Goal: Task Accomplishment & Management: Manage account settings

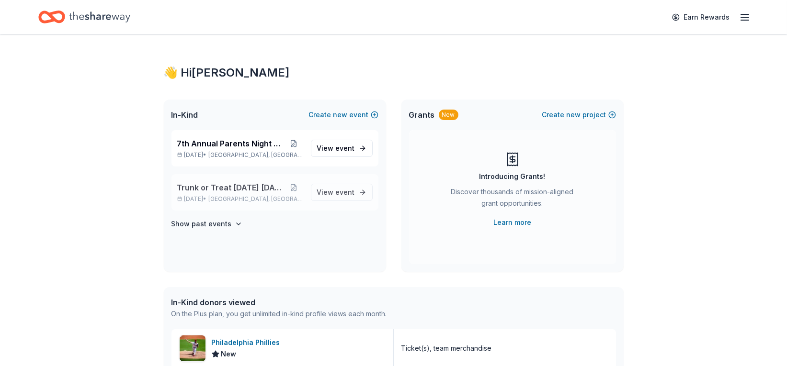
click at [221, 200] on p "[DATE] • [GEOGRAPHIC_DATA], [GEOGRAPHIC_DATA]" at bounding box center [240, 199] width 126 height 8
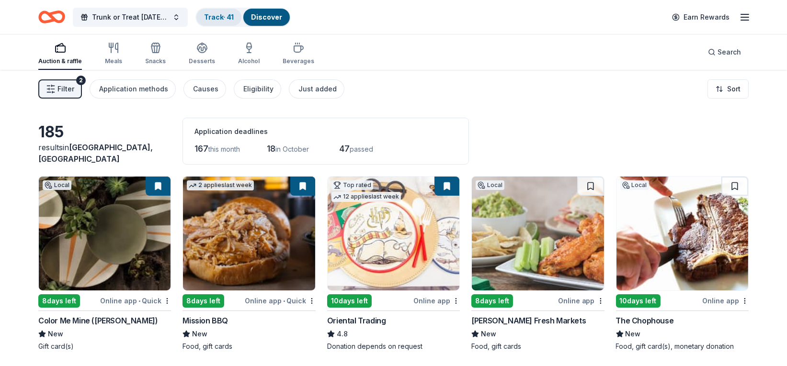
click at [217, 19] on link "Track · 41" at bounding box center [219, 17] width 30 height 8
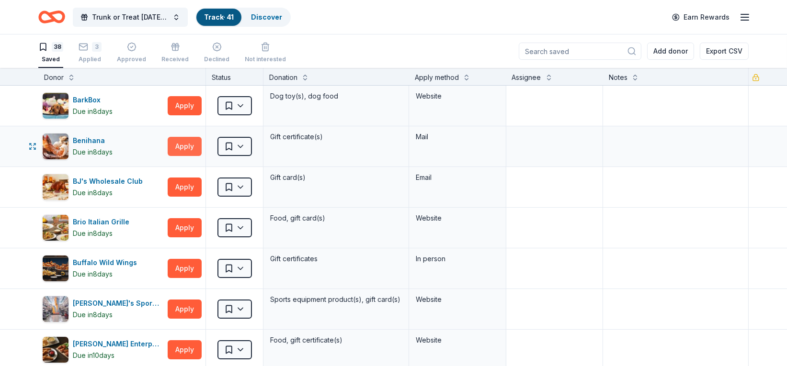
click at [183, 148] on button "Apply" at bounding box center [185, 146] width 34 height 19
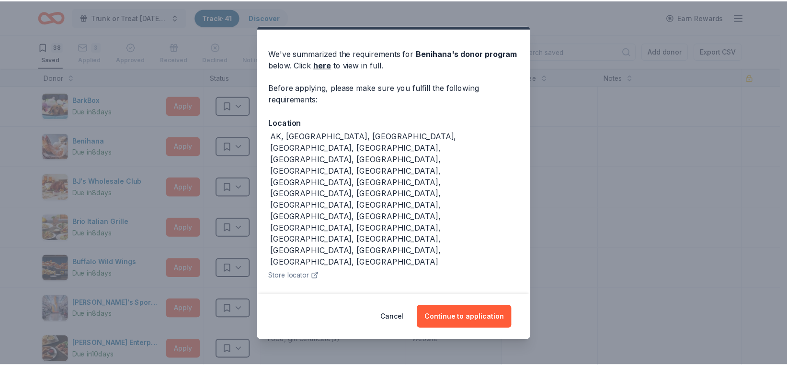
scroll to position [45, 0]
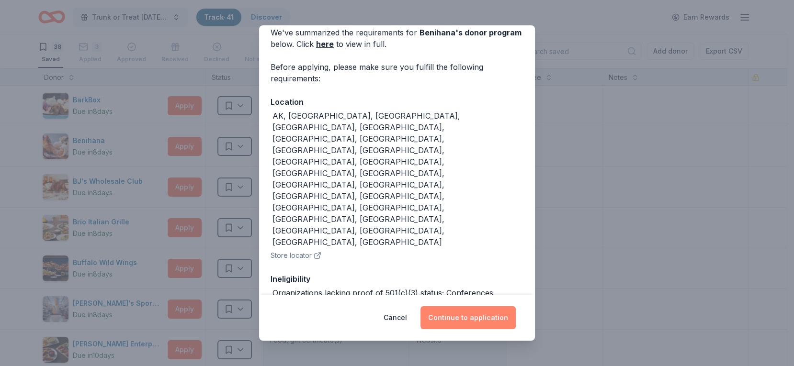
click at [457, 320] on button "Continue to application" at bounding box center [468, 318] width 95 height 23
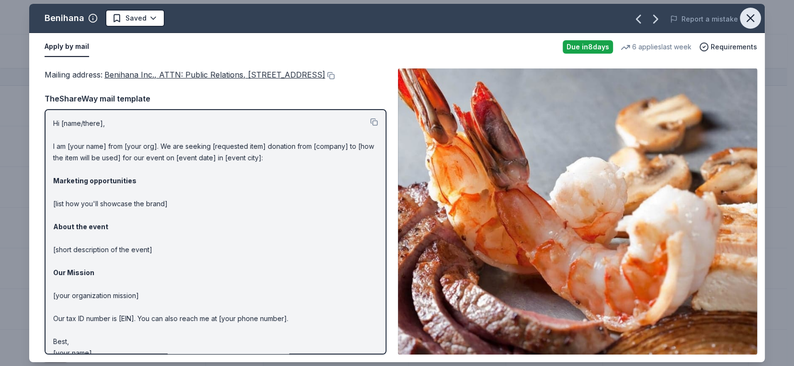
click at [748, 16] on icon "button" at bounding box center [750, 18] width 7 height 7
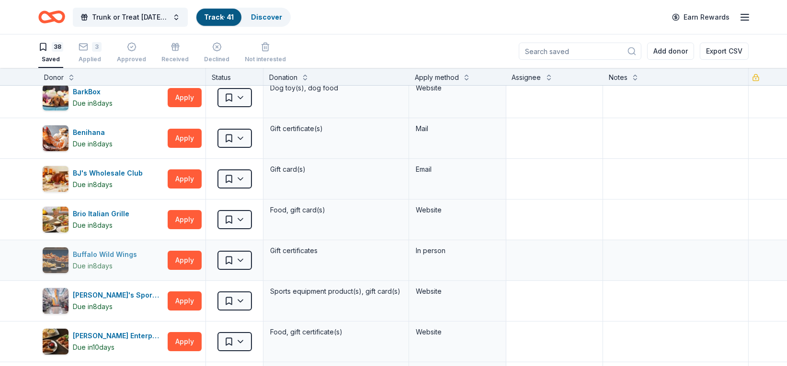
scroll to position [0, 0]
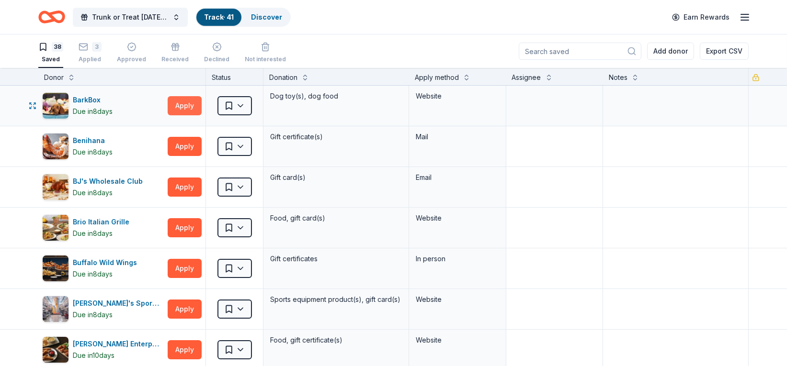
click at [186, 105] on button "Apply" at bounding box center [185, 105] width 34 height 19
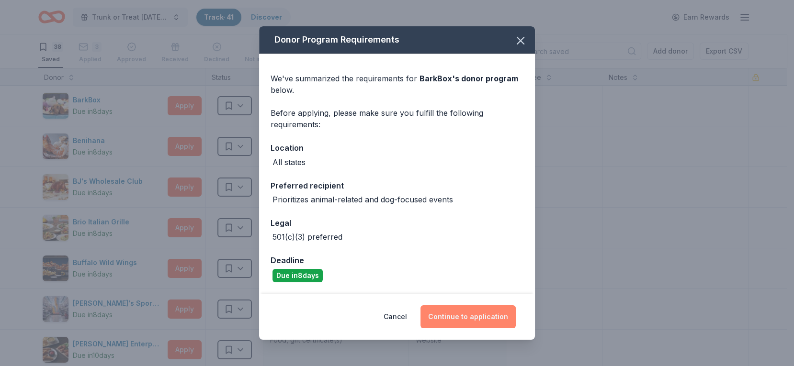
click at [478, 315] on button "Continue to application" at bounding box center [468, 317] width 95 height 23
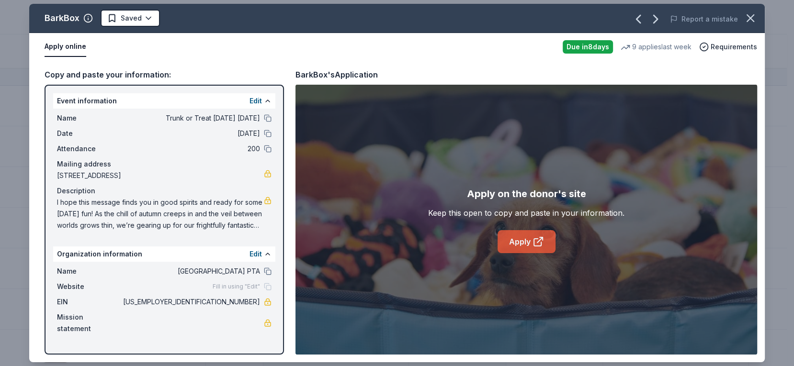
click at [519, 240] on link "Apply" at bounding box center [527, 241] width 58 height 23
drag, startPoint x: 228, startPoint y: 173, endPoint x: 32, endPoint y: 163, distance: 196.2
click at [32, 163] on div "Copy and paste your information: Event information Edit Name Trunk or Treat [DA…" at bounding box center [397, 212] width 736 height 302
click at [754, 15] on icon "button" at bounding box center [750, 18] width 7 height 7
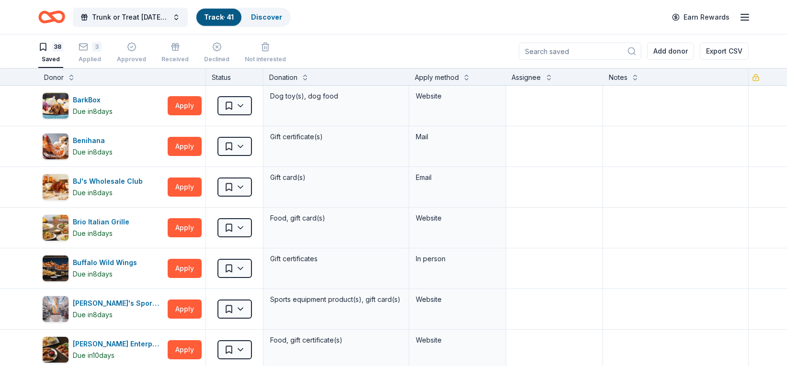
click at [741, 14] on icon "button" at bounding box center [744, 16] width 11 height 11
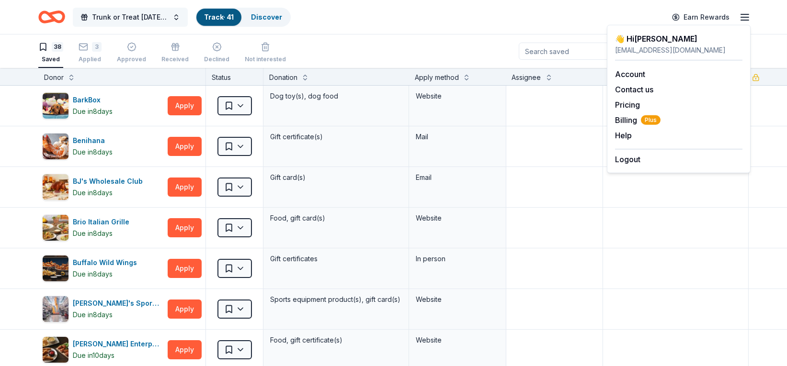
click at [149, 14] on span "Trunk or Treat [DATE] [DATE]" at bounding box center [130, 16] width 77 height 11
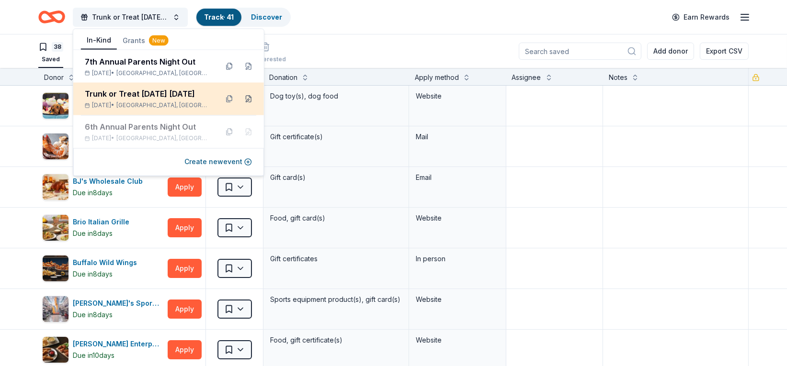
click at [250, 100] on button at bounding box center [248, 98] width 15 height 15
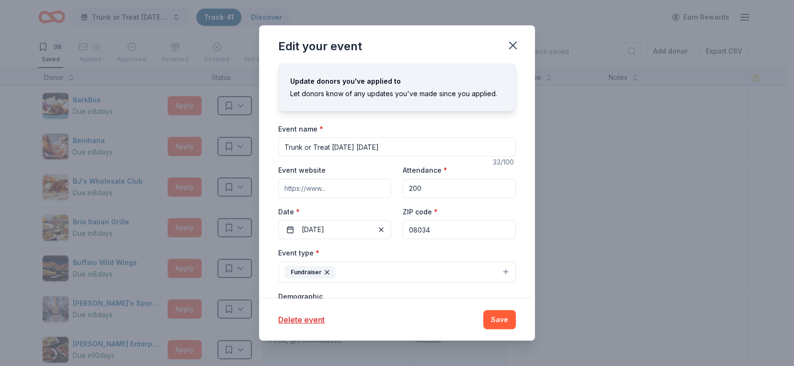
drag, startPoint x: 342, startPoint y: 189, endPoint x: 304, endPoint y: 185, distance: 38.0
click at [321, 189] on div "Event website Attendance * 200 Date * [DATE] ZIP code * 08034" at bounding box center [397, 201] width 238 height 75
type input "550"
click at [500, 321] on button "Save" at bounding box center [499, 319] width 33 height 19
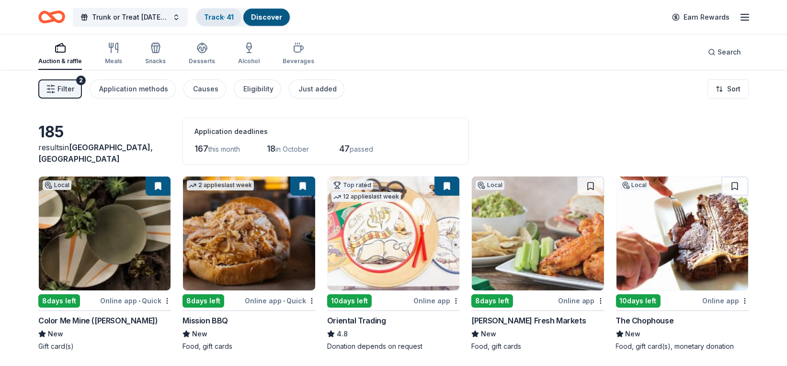
click at [213, 21] on div "Track · 41" at bounding box center [218, 17] width 45 height 17
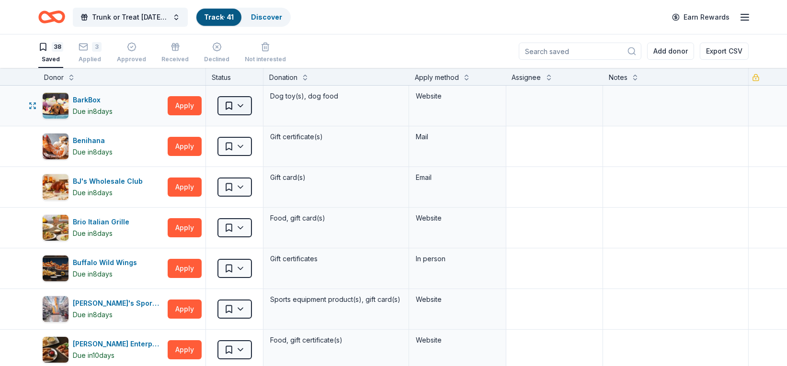
click at [243, 104] on html "Trunk or Treat [DATE] [DATE] Track · 41 Discover Earn Rewards 38 Saved 3 Applie…" at bounding box center [393, 183] width 787 height 366
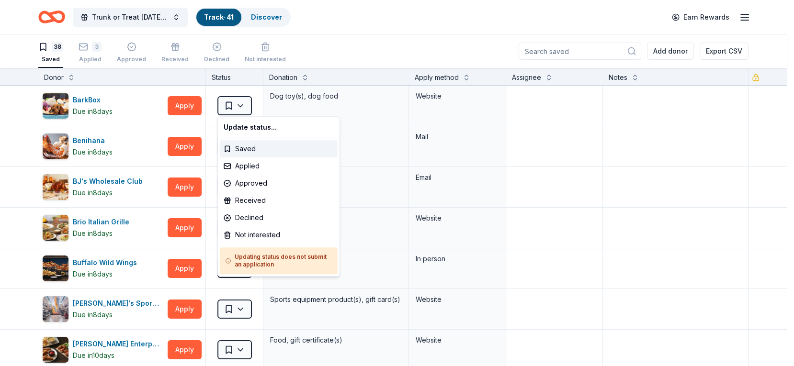
click at [328, 51] on html "Trunk or Treat [DATE] [DATE] Track · 41 Discover Earn Rewards 38 Saved 3 Applie…" at bounding box center [397, 183] width 794 height 366
